Goal: Task Accomplishment & Management: Manage account settings

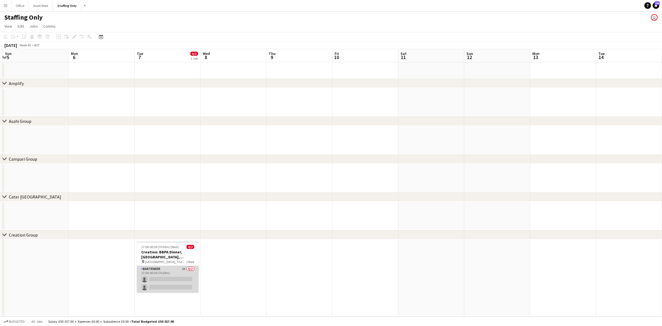
click at [161, 272] on app-card-role "Bartender 2A 0/2 17:00-00:30 (7h30m) single-neutral-actions single-neutral-acti…" at bounding box center [168, 278] width 62 height 27
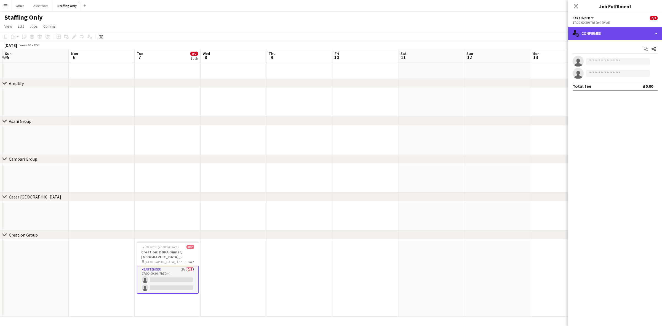
click at [593, 36] on div "single-neutral-actions-check-2 Confirmed" at bounding box center [615, 33] width 94 height 13
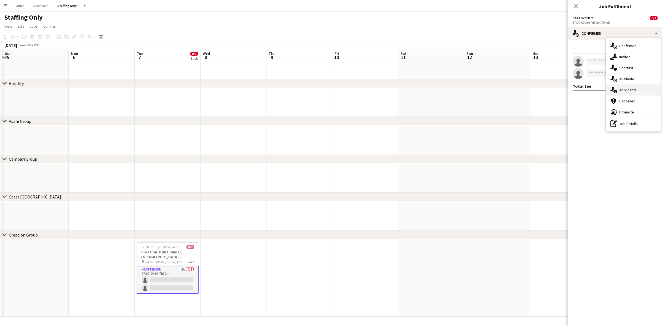
click at [620, 89] on span "Applicants" at bounding box center [627, 89] width 17 height 5
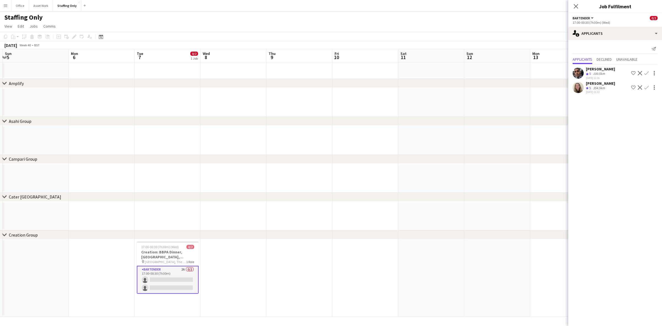
click at [579, 88] on app-user-avatar at bounding box center [577, 87] width 11 height 11
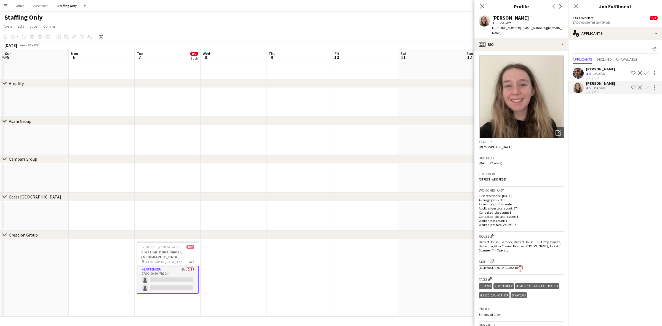
click at [647, 86] on app-icon "Confirm" at bounding box center [646, 87] width 4 height 4
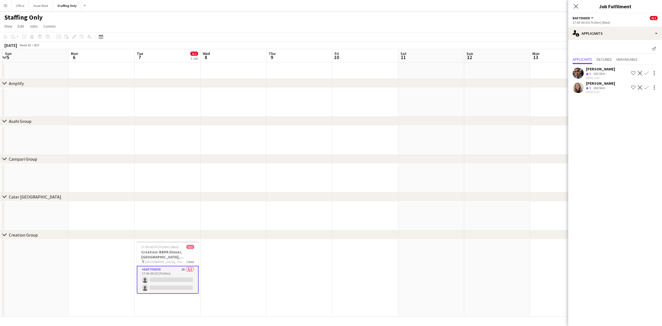
click at [647, 85] on app-icon "Confirm" at bounding box center [646, 87] width 4 height 4
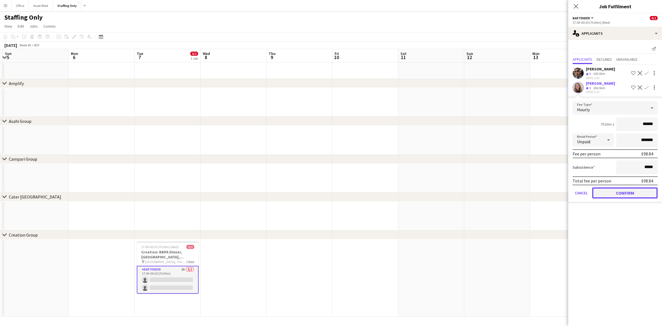
click at [631, 192] on button "Confirm" at bounding box center [624, 192] width 65 height 11
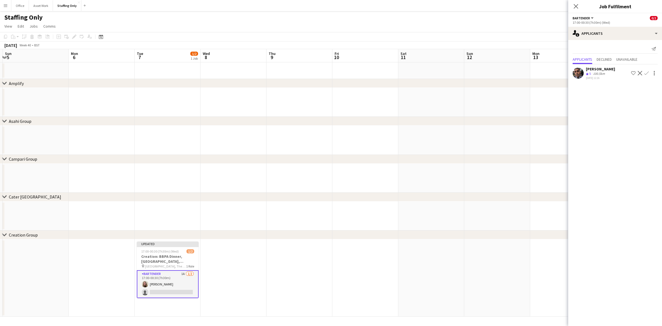
click at [647, 73] on app-icon "Confirm" at bounding box center [646, 73] width 4 height 4
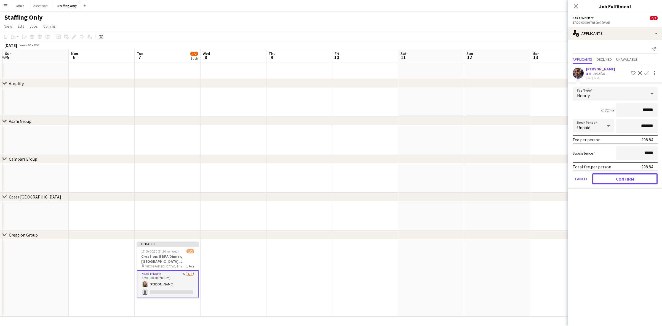
click at [621, 177] on button "Confirm" at bounding box center [624, 178] width 65 height 11
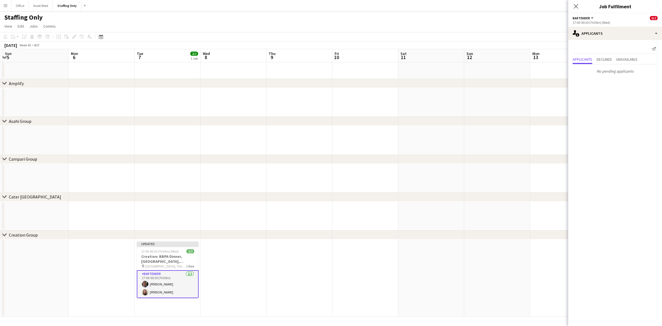
click at [221, 258] on app-date-cell at bounding box center [233, 277] width 66 height 77
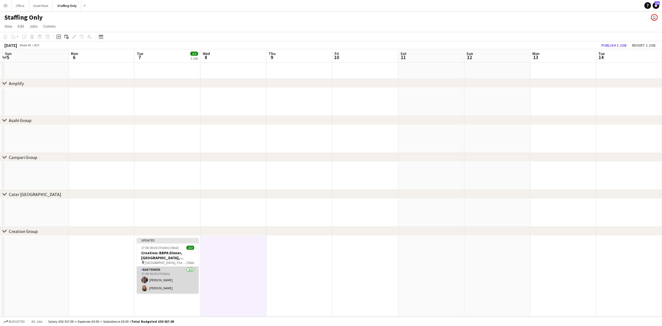
click at [166, 275] on app-card-role "Bartender [DATE] 17:00-00:30 (7h30m) [PERSON_NAME] [PERSON_NAME]" at bounding box center [168, 280] width 62 height 27
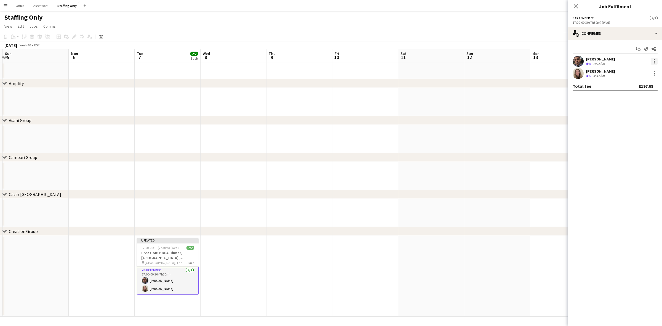
click at [654, 62] on div at bounding box center [654, 61] width 7 height 7
click at [633, 72] on span "Edit fee" at bounding box center [626, 71] width 15 height 5
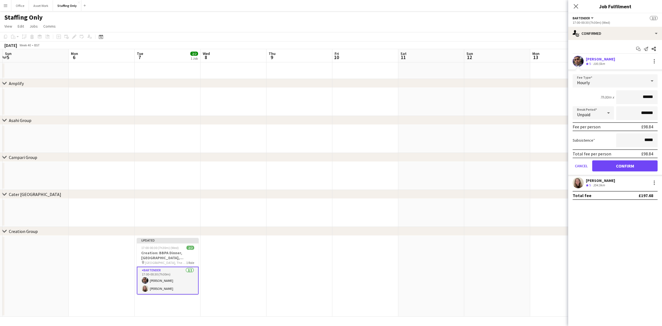
drag, startPoint x: 652, startPoint y: 97, endPoint x: 631, endPoint y: 93, distance: 21.3
click at [632, 93] on input "******" at bounding box center [636, 97] width 41 height 14
type input "******"
click at [582, 163] on button "Cancel" at bounding box center [580, 165] width 17 height 11
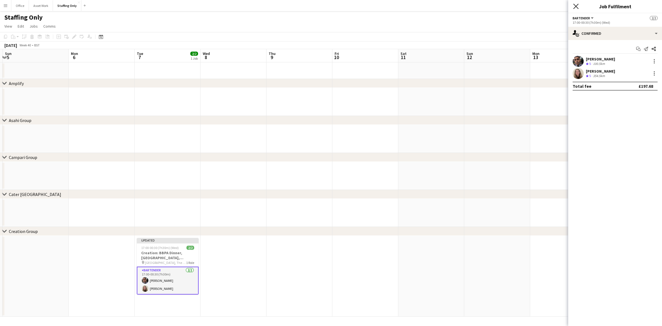
click at [577, 6] on icon "Close pop-in" at bounding box center [575, 6] width 5 height 5
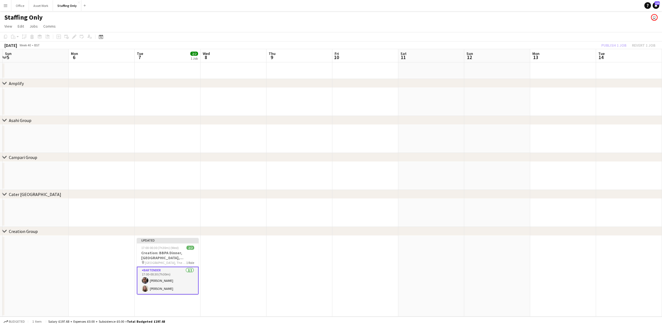
click at [224, 255] on app-date-cell at bounding box center [233, 276] width 66 height 81
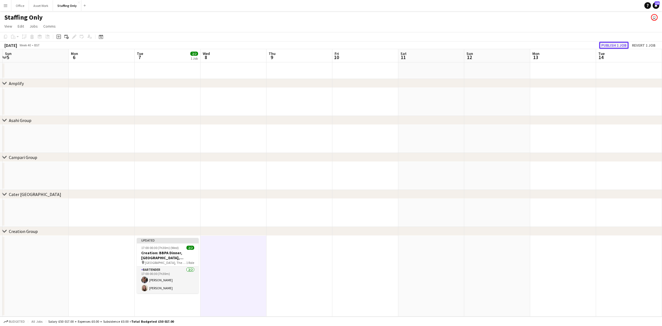
click at [622, 43] on button "Publish 1 job" at bounding box center [613, 45] width 29 height 7
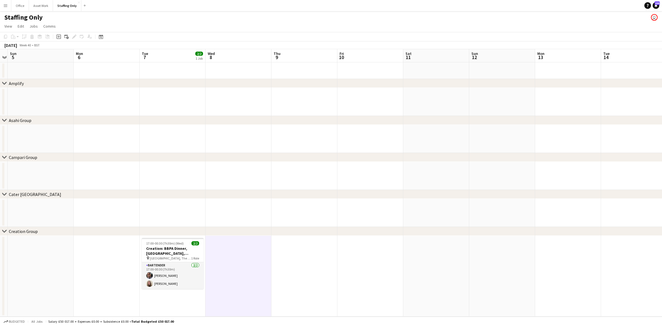
drag, startPoint x: 96, startPoint y: 138, endPoint x: 101, endPoint y: 138, distance: 5.2
click at [101, 138] on app-calendar-viewport "Fri 3 Sat 4 Sun 5 Mon 6 Tue 7 2/2 1 Job Wed 8 Thu 9 Fri 10 Sat 11 Sun 12 Mon 13…" at bounding box center [331, 182] width 662 height 267
drag, startPoint x: 436, startPoint y: 227, endPoint x: 326, endPoint y: 226, distance: 110.0
click at [326, 227] on div "chevron-right Creation Group" at bounding box center [331, 231] width 662 height 9
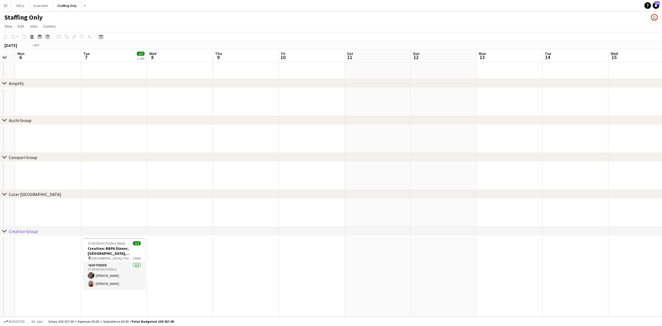
drag, startPoint x: 480, startPoint y: 257, endPoint x: 325, endPoint y: 263, distance: 155.3
click at [308, 263] on app-calendar-viewport "Fri 3 Sat 4 Sun 5 Mon 6 Tue 7 2/2 1 Job Wed 8 Thu 9 Fri 10 Sat 11 Sun 12 Mon 13…" at bounding box center [331, 182] width 662 height 267
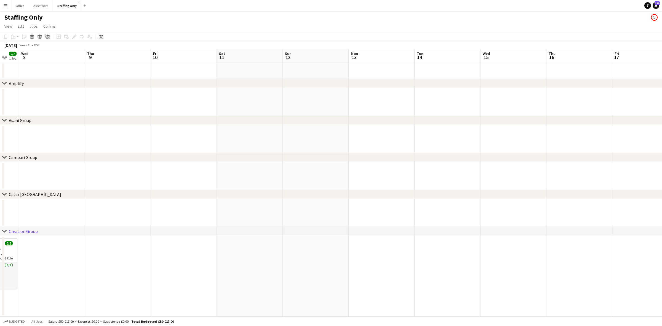
drag, startPoint x: 491, startPoint y: 260, endPoint x: 389, endPoint y: 257, distance: 102.0
click at [343, 262] on app-calendar-viewport "Sun 5 Mon 6 Tue 7 2/2 1 Job Wed 8 Thu 9 Fri 10 Sat 11 Sun 12 Mon 13 Tue 14 Wed …" at bounding box center [331, 182] width 662 height 267
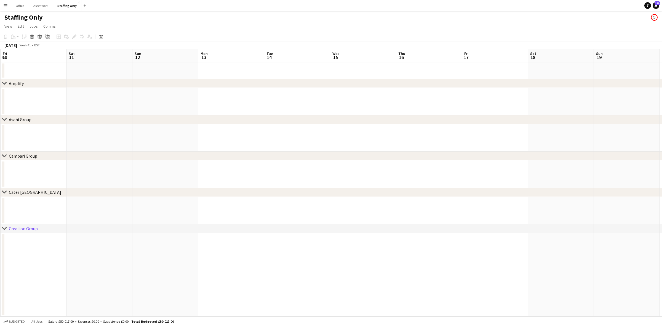
drag, startPoint x: 498, startPoint y: 255, endPoint x: 361, endPoint y: 259, distance: 137.9
click at [356, 261] on app-calendar-viewport "Tue 7 2/2 1 Job Wed 8 Thu 9 Fri 10 Sat 11 Sun 12 Mon 13 Tue 14 Wed 15 Thu 16 Fr…" at bounding box center [331, 182] width 662 height 267
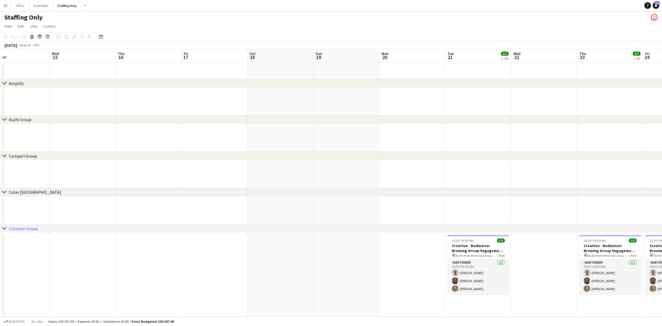
drag, startPoint x: 482, startPoint y: 257, endPoint x: 332, endPoint y: 260, distance: 149.7
click at [332, 260] on app-calendar-viewport "Sat 11 Sun 12 Mon 13 Tue 14 Wed 15 Thu 16 Fri 17 Sat 18 Sun 19 Mon 20 Tue 21 3/…" at bounding box center [331, 182] width 662 height 267
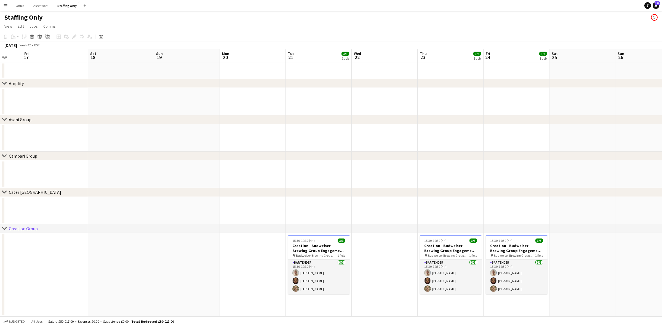
scroll to position [0, 222]
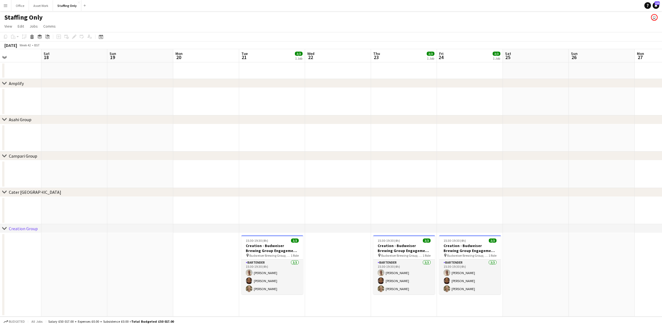
drag, startPoint x: 365, startPoint y: 254, endPoint x: 161, endPoint y: 251, distance: 203.4
click at [161, 251] on app-calendar-viewport "Tue 14 Wed 15 Thu 16 Fri 17 Sat 18 Sun 19 Mon 20 Tue 21 3/3 1 Job Wed 22 Thu 23…" at bounding box center [331, 182] width 662 height 267
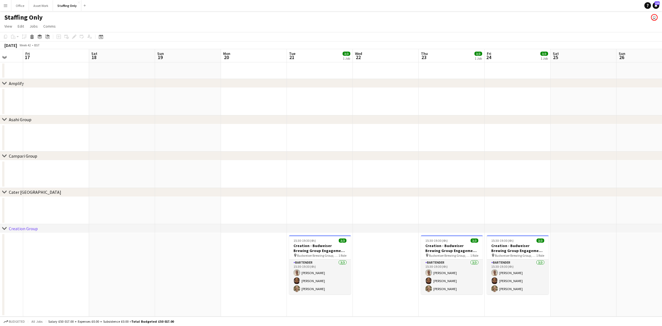
scroll to position [0, 183]
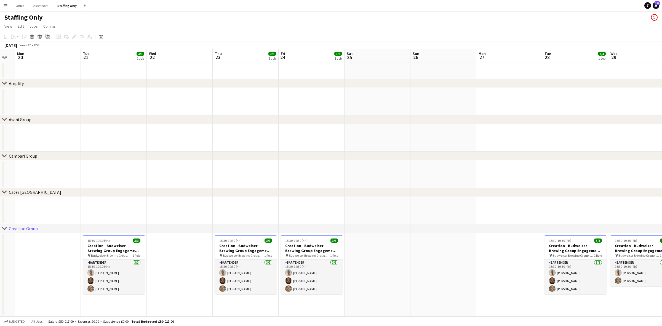
drag, startPoint x: 197, startPoint y: 248, endPoint x: 39, endPoint y: 241, distance: 158.6
click at [39, 241] on app-calendar-viewport "Fri 17 Sat 18 Sun 19 Mon 20 Tue 21 3/3 1 Job Wed 22 Thu 23 3/3 1 Job Fri 24 3/3…" at bounding box center [331, 182] width 662 height 267
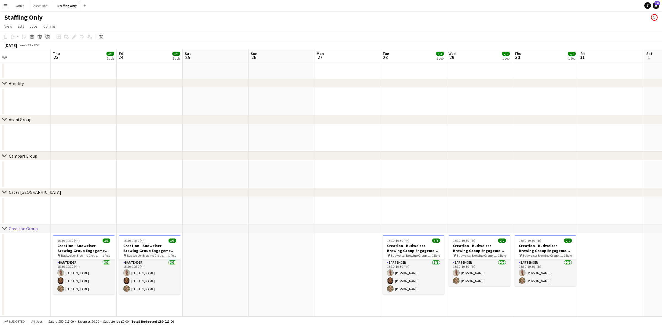
scroll to position [0, 213]
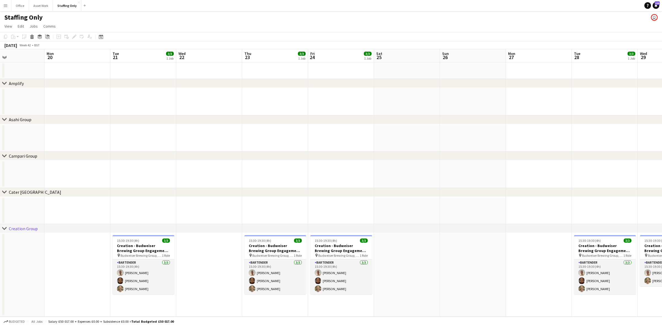
drag, startPoint x: 448, startPoint y: 254, endPoint x: 406, endPoint y: 248, distance: 42.7
click at [481, 246] on app-calendar-viewport "Fri 17 Sat 18 Sun 19 Mon 20 Tue 21 3/3 1 Job Wed 22 Thu 23 3/3 1 Job Fri 24 3/3…" at bounding box center [331, 182] width 662 height 267
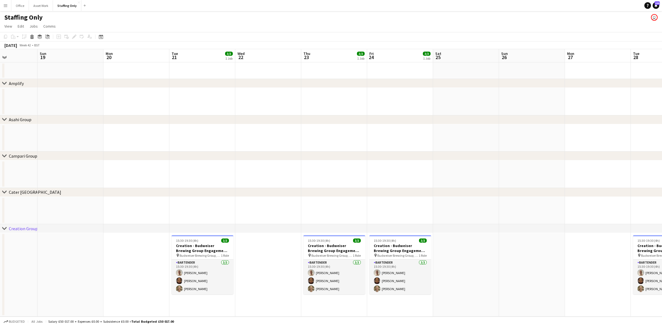
drag, startPoint x: 83, startPoint y: 259, endPoint x: 205, endPoint y: 258, distance: 121.3
click at [205, 258] on app-calendar-viewport "Thu 16 Fri 17 Sat 18 Sun 19 Mon 20 Tue 21 3/3 1 Job Wed 22 Thu 23 3/3 1 Job Fri…" at bounding box center [331, 182] width 662 height 267
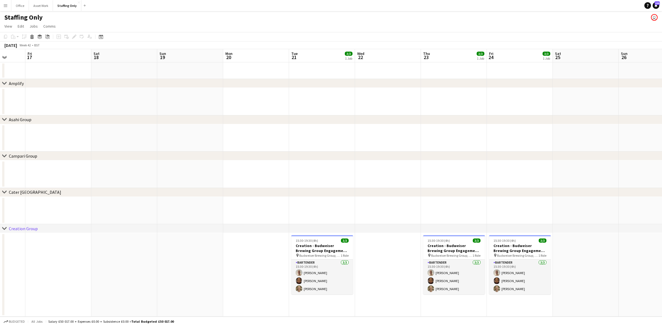
drag, startPoint x: 116, startPoint y: 257, endPoint x: 235, endPoint y: 255, distance: 118.5
click at [236, 255] on app-calendar-viewport "Wed 15 Thu 16 Fri 17 Sat 18 Sun 19 Mon 20 Tue 21 3/3 1 Job Wed 22 Thu 23 3/3 1 …" at bounding box center [331, 182] width 662 height 267
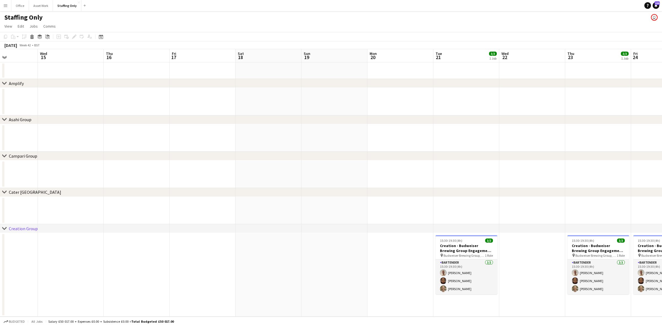
drag, startPoint x: 105, startPoint y: 256, endPoint x: 232, endPoint y: 256, distance: 126.5
click at [234, 255] on app-calendar-viewport "Sun 12 Mon 13 Tue 14 Wed 15 Thu 16 Fri 17 Sat 18 Sun 19 Mon 20 Tue 21 3/3 1 Job…" at bounding box center [331, 182] width 662 height 267
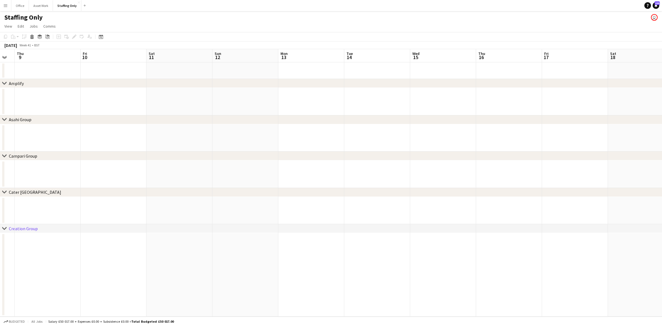
drag, startPoint x: 137, startPoint y: 258, endPoint x: 443, endPoint y: 240, distance: 305.9
click at [443, 240] on app-calendar-viewport "Tue 7 2/2 1 Job Wed 8 Thu 9 Fri 10 Sat 11 Sun 12 Mon 13 Tue 14 Wed 15 Thu 16 Fr…" at bounding box center [331, 182] width 662 height 267
drag, startPoint x: 159, startPoint y: 271, endPoint x: 299, endPoint y: 266, distance: 140.1
click at [299, 266] on app-calendar-viewport "Tue 7 2/2 1 Job Wed 8 Thu 9 Fri 10 Sat 11 Sun 12 Mon 13 Tue 14 Wed 15 Thu 16 Fr…" at bounding box center [331, 182] width 662 height 267
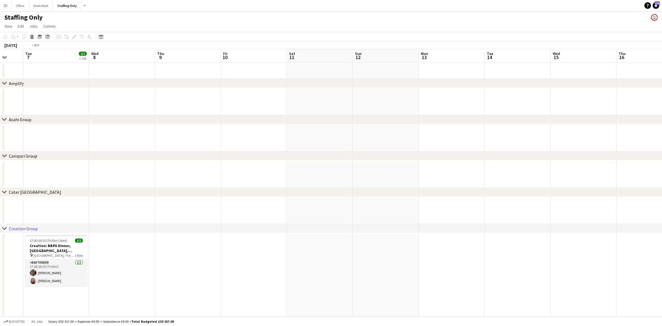
scroll to position [0, 169]
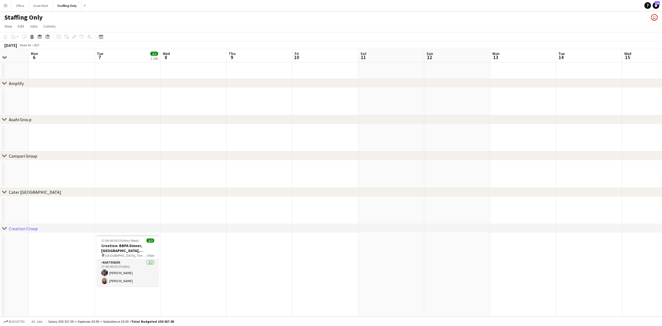
drag, startPoint x: 174, startPoint y: 271, endPoint x: 246, endPoint y: 270, distance: 71.4
click at [246, 270] on app-calendar-viewport "Fri 3 Sat 4 Sun 5 Mon 6 Tue 7 2/2 1 Job Wed 8 Thu 9 Fri 10 Sat 11 Sun 12 Mon 13…" at bounding box center [331, 182] width 662 height 267
